Goal: Task Accomplishment & Management: Manage account settings

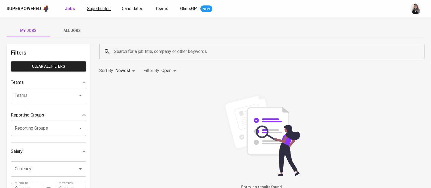
click at [100, 11] on link "Superhunter" at bounding box center [99, 8] width 24 height 7
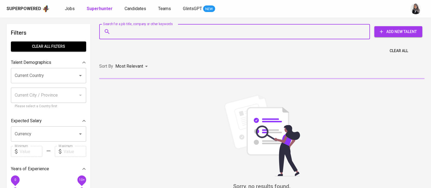
click at [147, 31] on input "Search for a job title, company or other keywords" at bounding box center [236, 31] width 247 height 10
paste input "[EMAIL_ADDRESS][DOMAIN_NAME]"
type input "[EMAIL_ADDRESS][DOMAIN_NAME]"
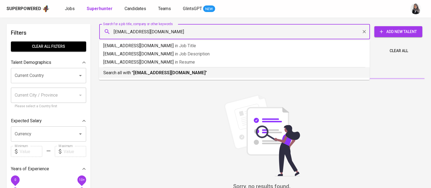
click at [182, 74] on b "[EMAIL_ADDRESS][DOMAIN_NAME]" at bounding box center [169, 72] width 72 height 5
click at [182, 74] on div "Sort By Most Relevant MOST_RELEVANT" at bounding box center [262, 66] width 332 height 17
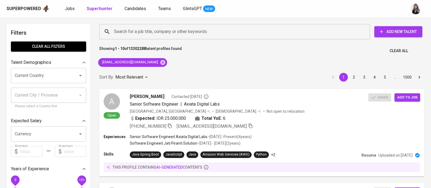
click at [209, 74] on div "Sort By Most Relevant MOST_RELEVANT 1 2 3 4 5 … 1000" at bounding box center [262, 77] width 332 height 17
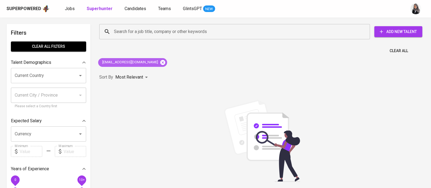
click at [160, 63] on icon at bounding box center [162, 62] width 5 height 5
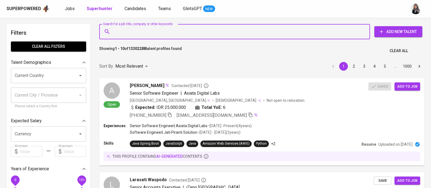
click at [171, 35] on input "Search for a job title, company or other keywords" at bounding box center [236, 31] width 247 height 10
paste input "[EMAIL_ADDRESS][DOMAIN_NAME]"
type input "[EMAIL_ADDRESS][DOMAIN_NAME]"
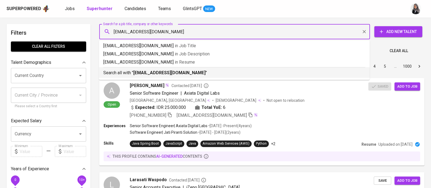
click at [198, 74] on p "Search all with " [EMAIL_ADDRESS][DOMAIN_NAME] "" at bounding box center [234, 73] width 262 height 7
click at [198, 74] on div "Sort By Most Relevant MOST_RELEVANT 1 2 3 4 5 … 1000" at bounding box center [262, 66] width 332 height 17
click at [216, 74] on div "Sort By Most Relevant MOST_RELEVANT 1 2 3 4 5 … 1000" at bounding box center [262, 66] width 332 height 17
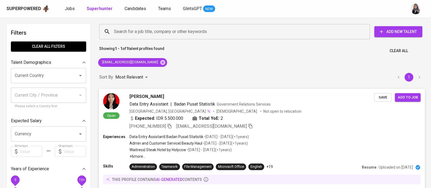
click at [324, 140] on div "Experiences Data Entry Assistant | Badan Pusat Statistik • [DATE] - [DATE] ( <1…" at bounding box center [262, 146] width 318 height 25
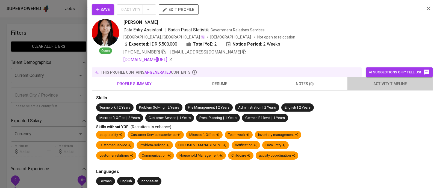
click at [396, 85] on span "activity timeline" at bounding box center [389, 83] width 79 height 7
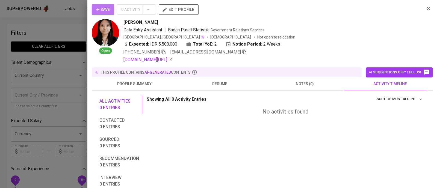
click at [100, 7] on span "Save" at bounding box center [103, 9] width 14 height 7
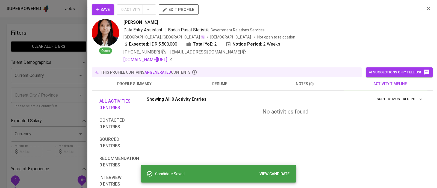
click at [163, 55] on div "Firda Novarizka Data Entry Assistant | Badan Pusat Statistik Government Relatio…" at bounding box center [271, 41] width 296 height 44
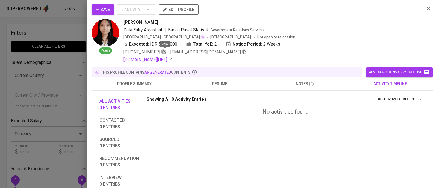
click at [165, 53] on icon "button" at bounding box center [163, 51] width 5 height 5
click at [59, 28] on div at bounding box center [218, 94] width 437 height 188
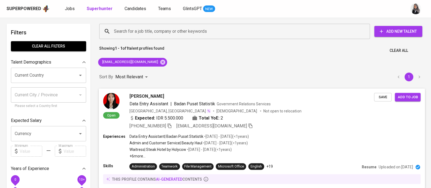
click at [383, 91] on div "Save Add to job" at bounding box center [398, 96] width 49 height 11
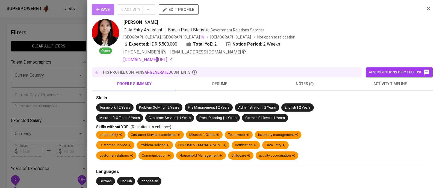
click at [113, 13] on button "Save" at bounding box center [103, 9] width 22 height 10
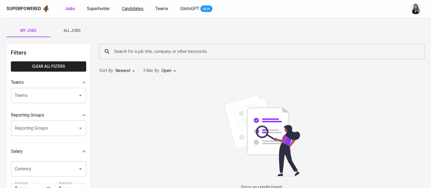
click at [141, 10] on span "Candidates" at bounding box center [133, 8] width 22 height 5
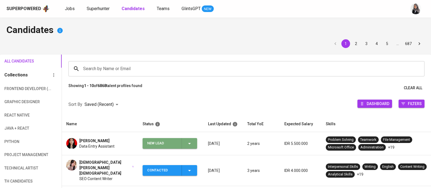
click at [188, 144] on icon "button" at bounding box center [189, 143] width 7 height 7
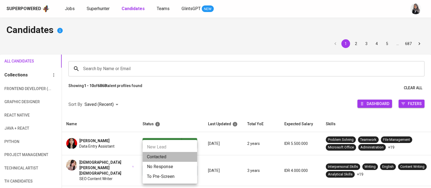
click at [172, 157] on li "Contacted" at bounding box center [170, 157] width 55 height 10
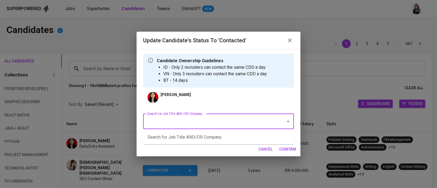
click at [217, 121] on input "Search for Job Title AND/OR Company" at bounding box center [210, 121] width 130 height 10
type input "trendink"
type input "admin"
type input "f"
type input "PLB"
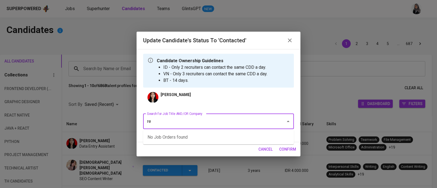
type input "r"
type input "a"
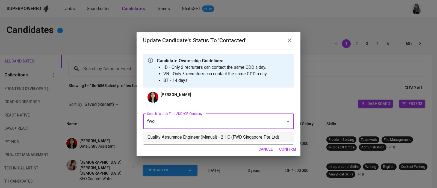
click at [227, 136] on li "Quality Assurance Engineer (Manual) - 2 HC (FWD Singapore Pte Ltd)" at bounding box center [218, 137] width 151 height 10
type input "fwd"
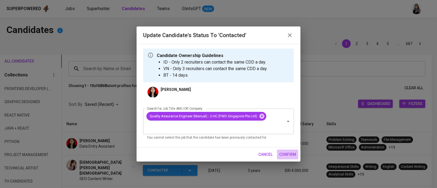
click at [287, 151] on span "confirm" at bounding box center [287, 154] width 17 height 7
